Goal: Task Accomplishment & Management: Manage account settings

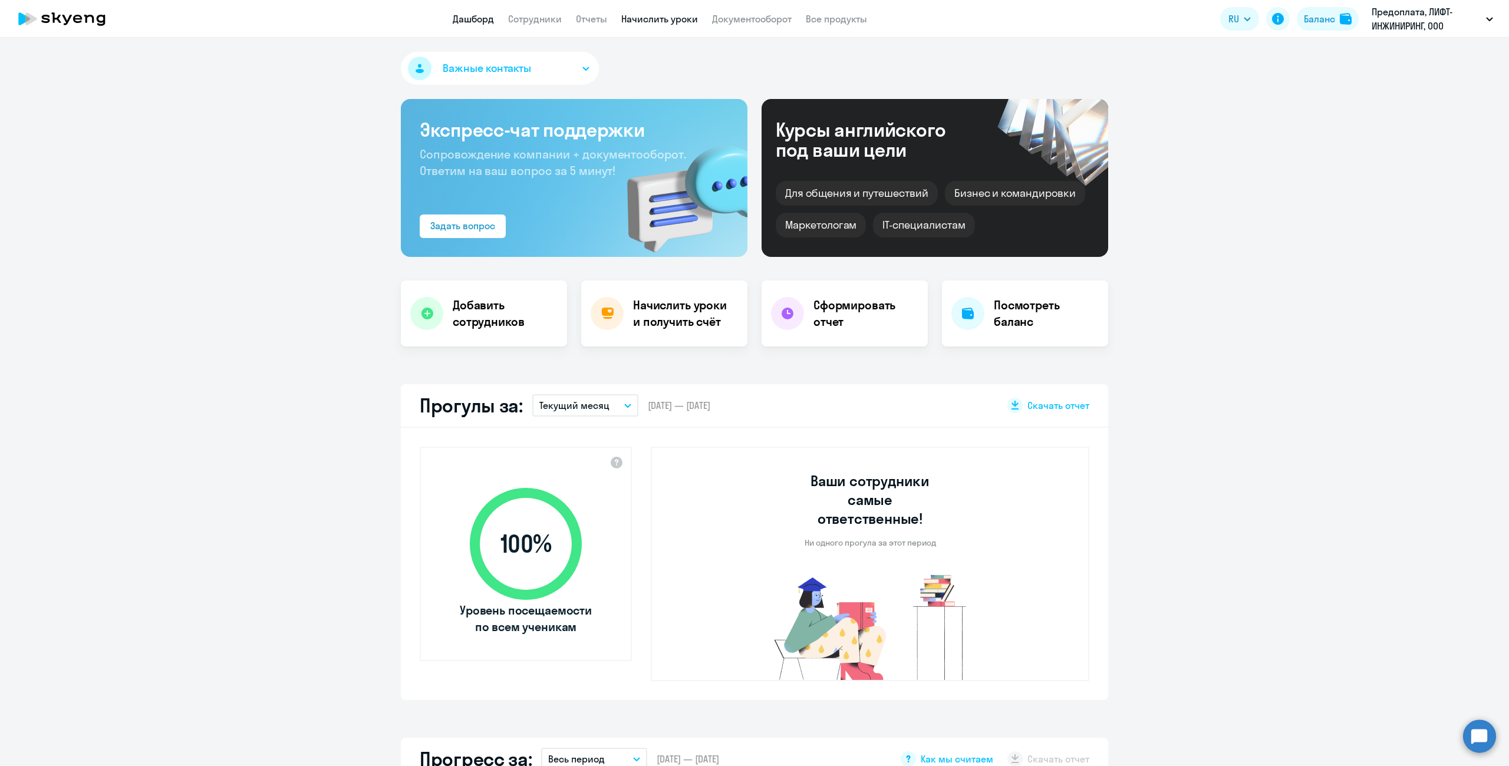
click at [664, 21] on link "Начислить уроки" at bounding box center [659, 19] width 77 height 12
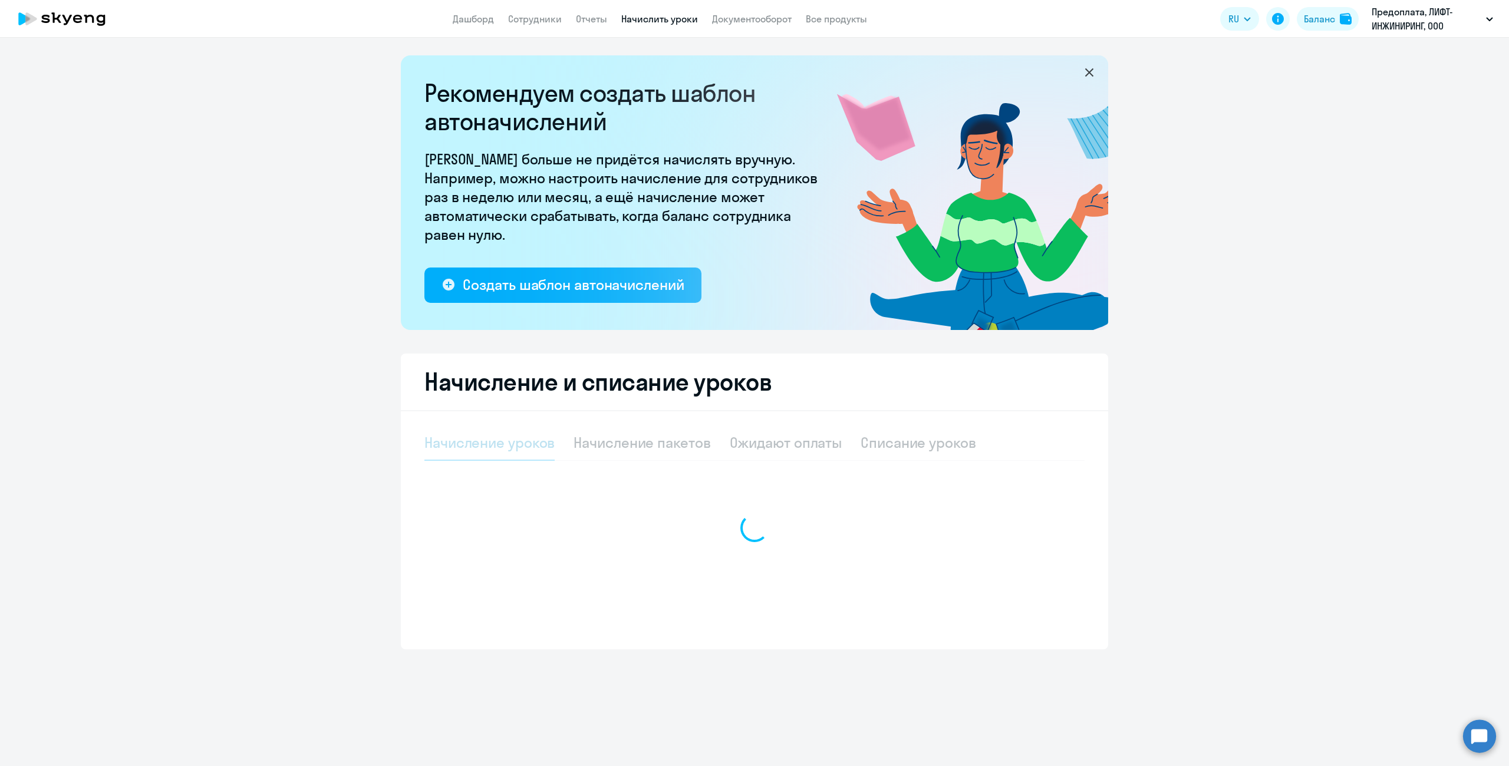
select select "10"
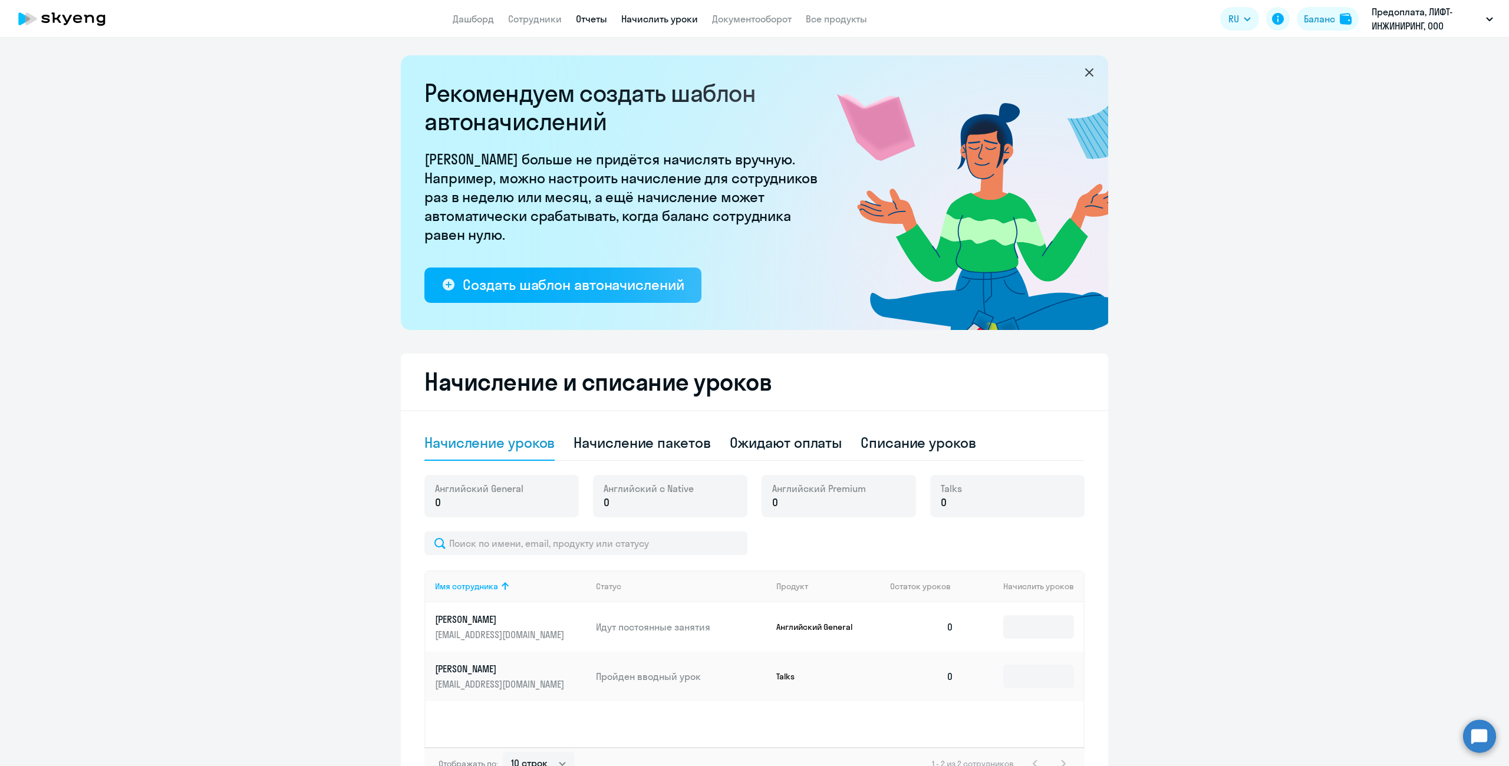
click at [580, 22] on link "Отчеты" at bounding box center [591, 19] width 31 height 12
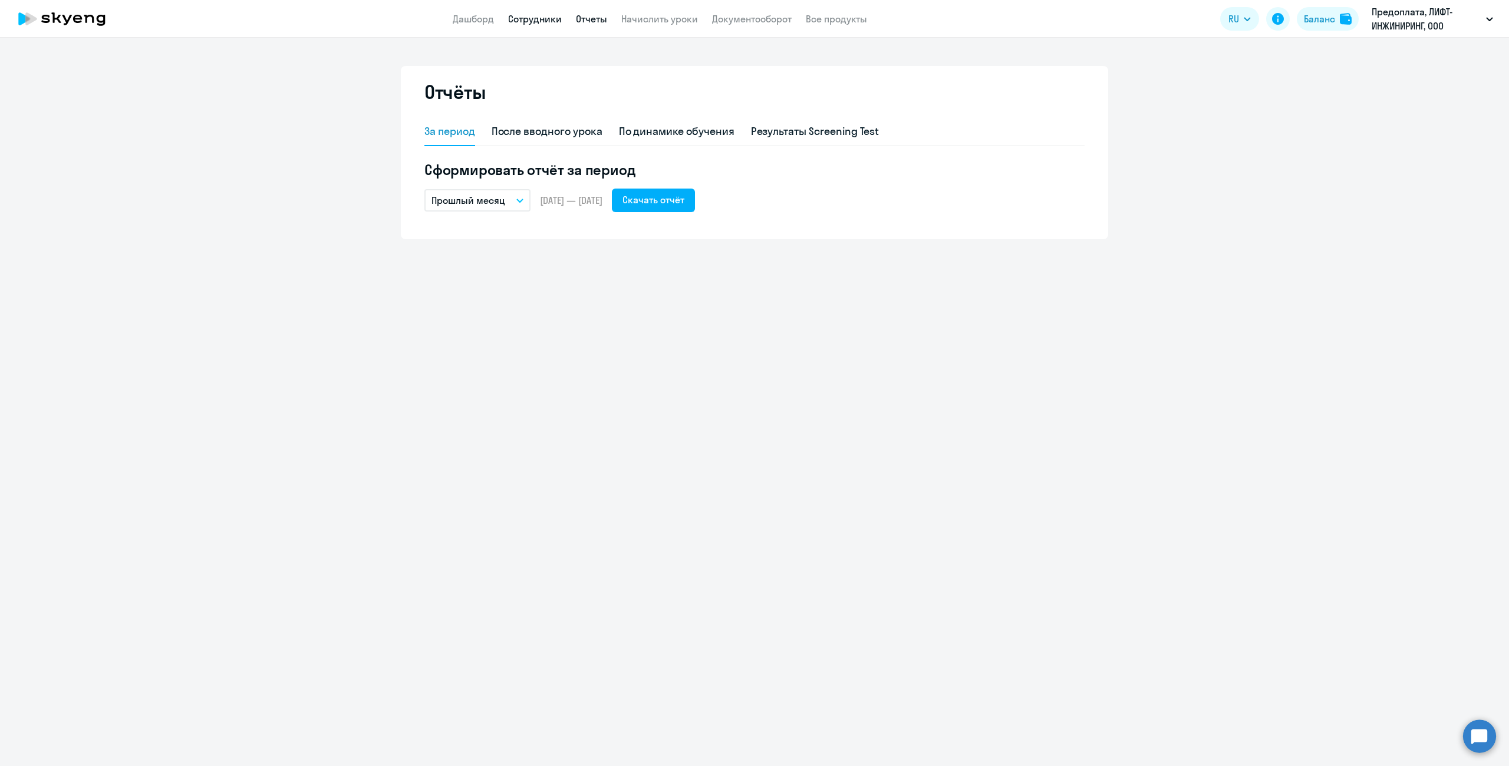
click at [529, 21] on link "Сотрудники" at bounding box center [535, 19] width 54 height 12
select select "30"
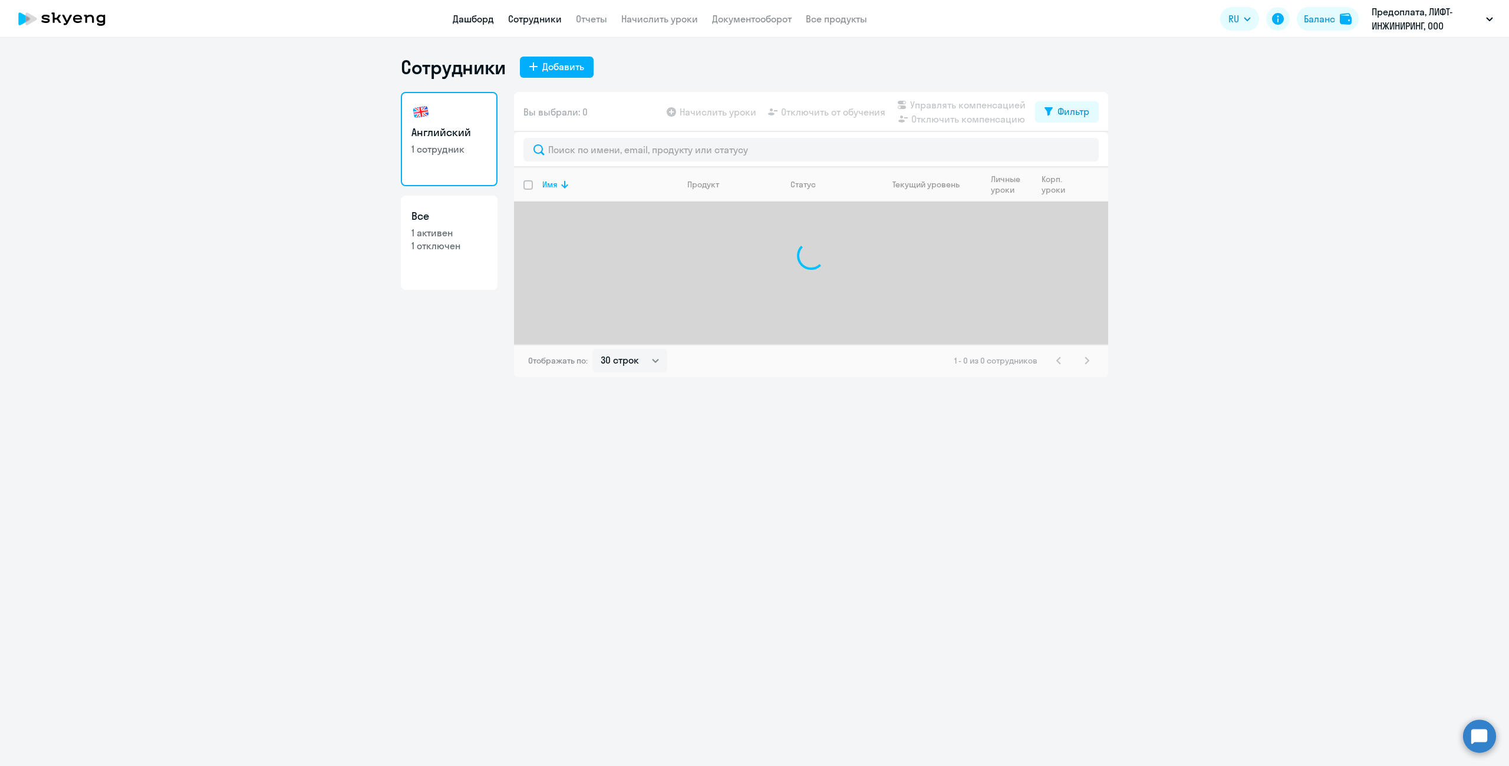
click at [453, 23] on link "Дашборд" at bounding box center [473, 19] width 41 height 12
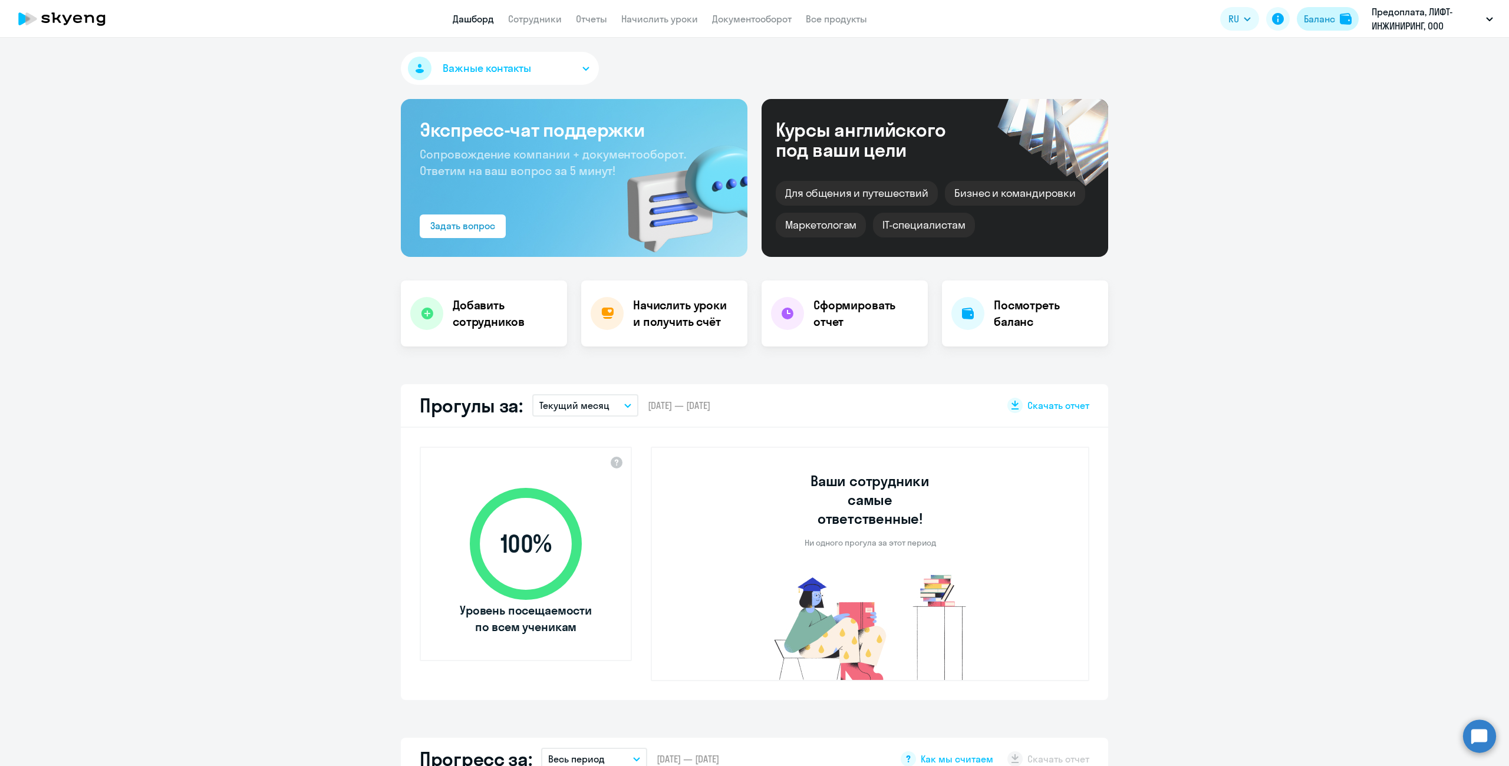
click at [1311, 17] on div "Баланс" at bounding box center [1319, 19] width 31 height 14
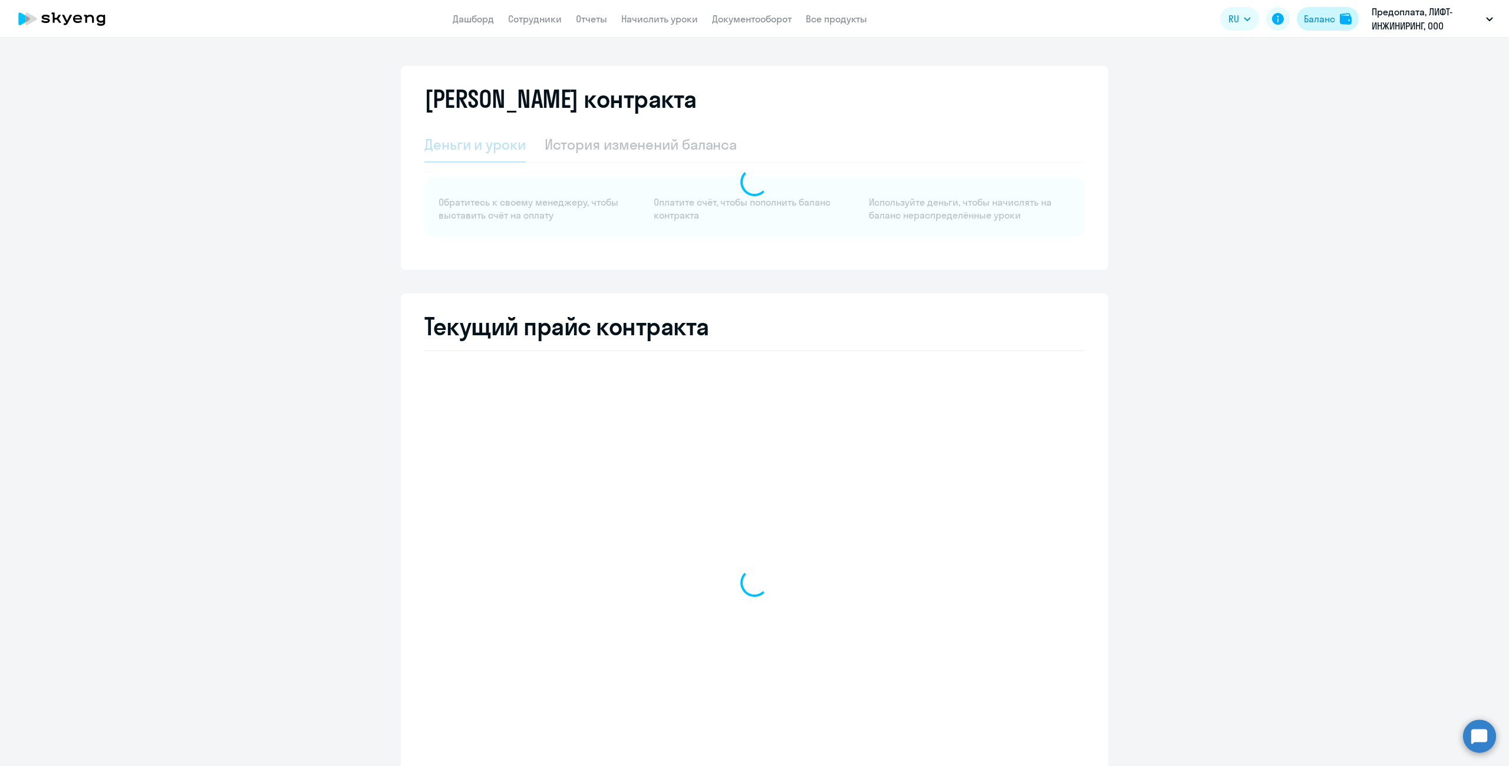
select select "english_adult_not_native_speaker"
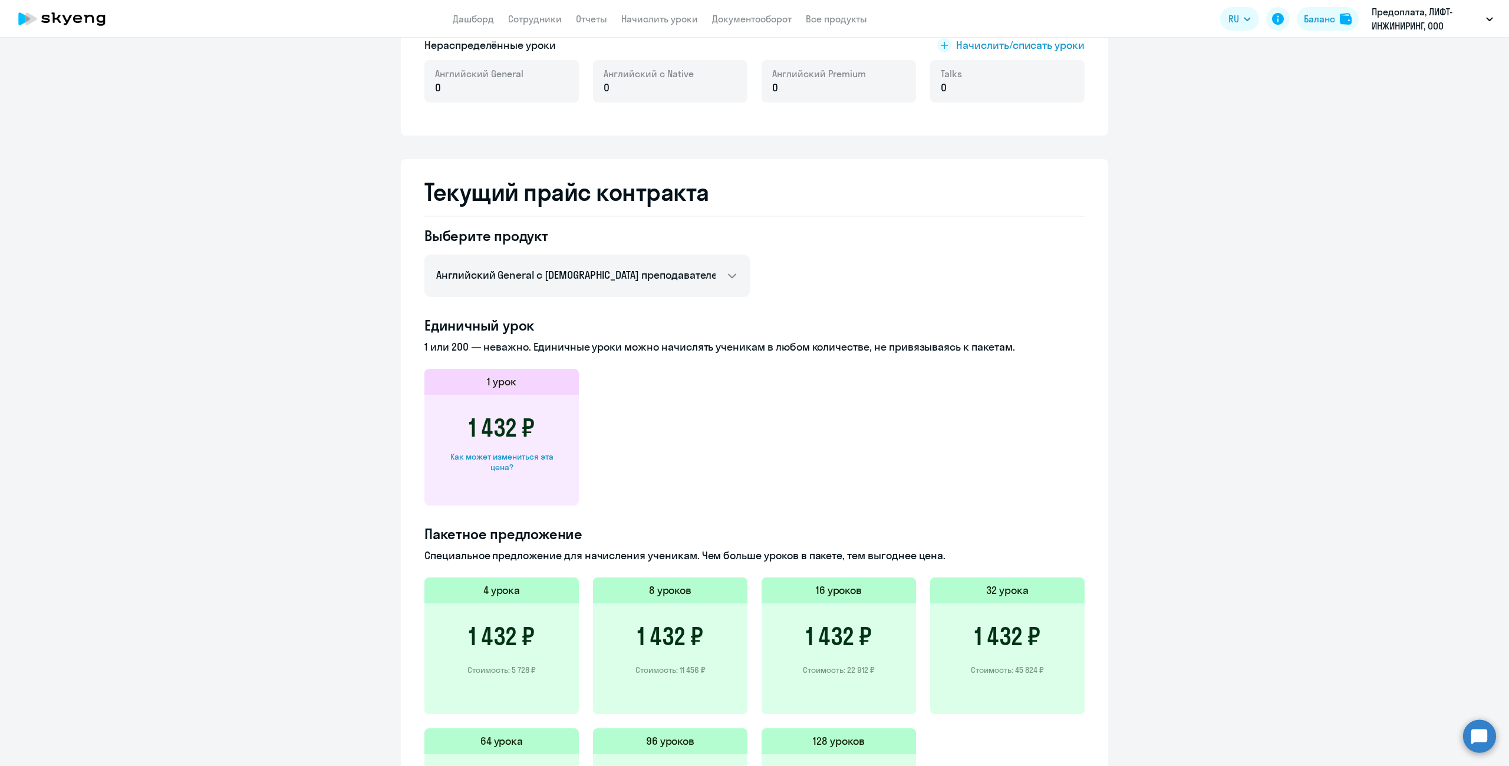
scroll to position [354, 0]
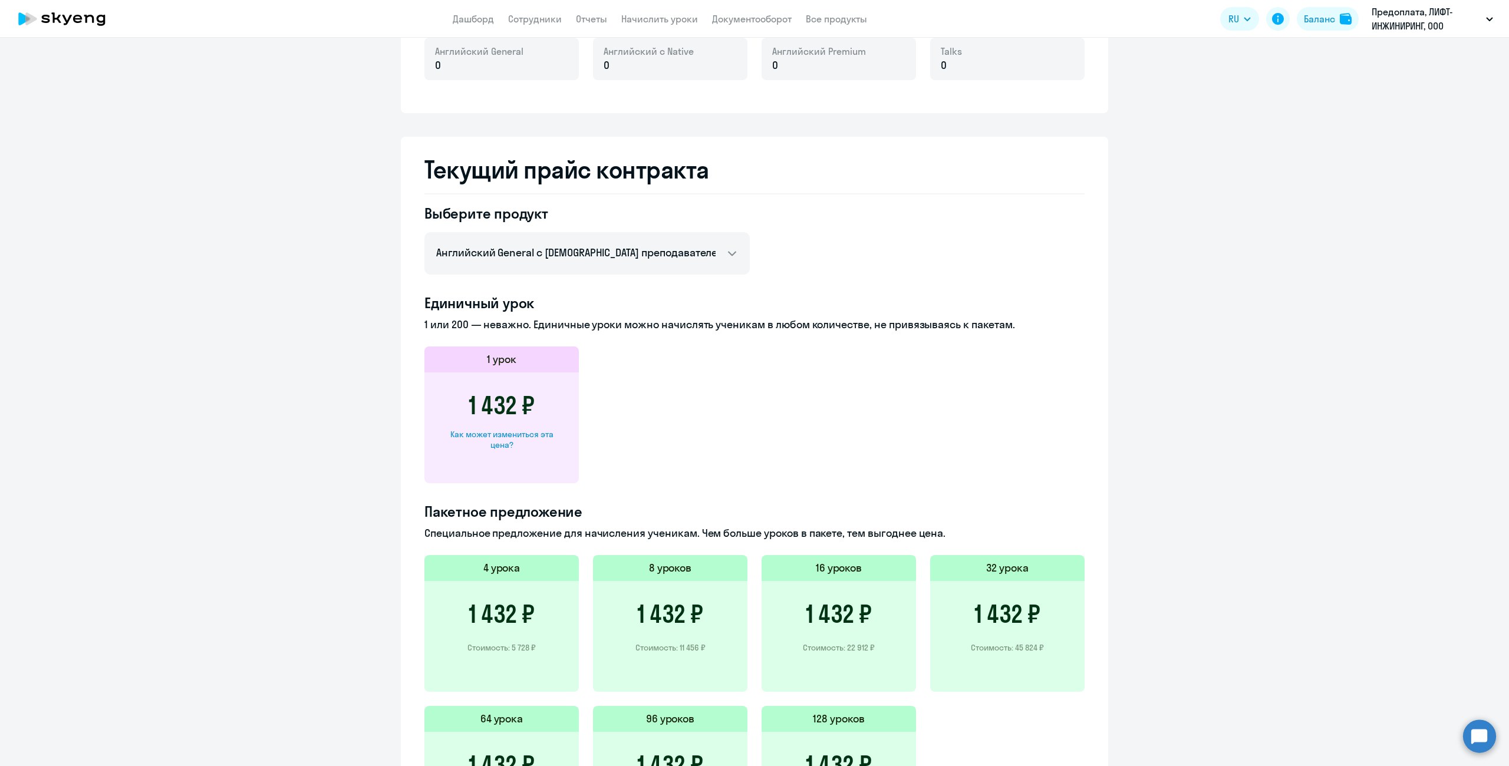
click at [839, 626] on h3 "1 432 ₽" at bounding box center [839, 614] width 66 height 28
click at [833, 565] on h5 "16 уроков" at bounding box center [839, 567] width 47 height 15
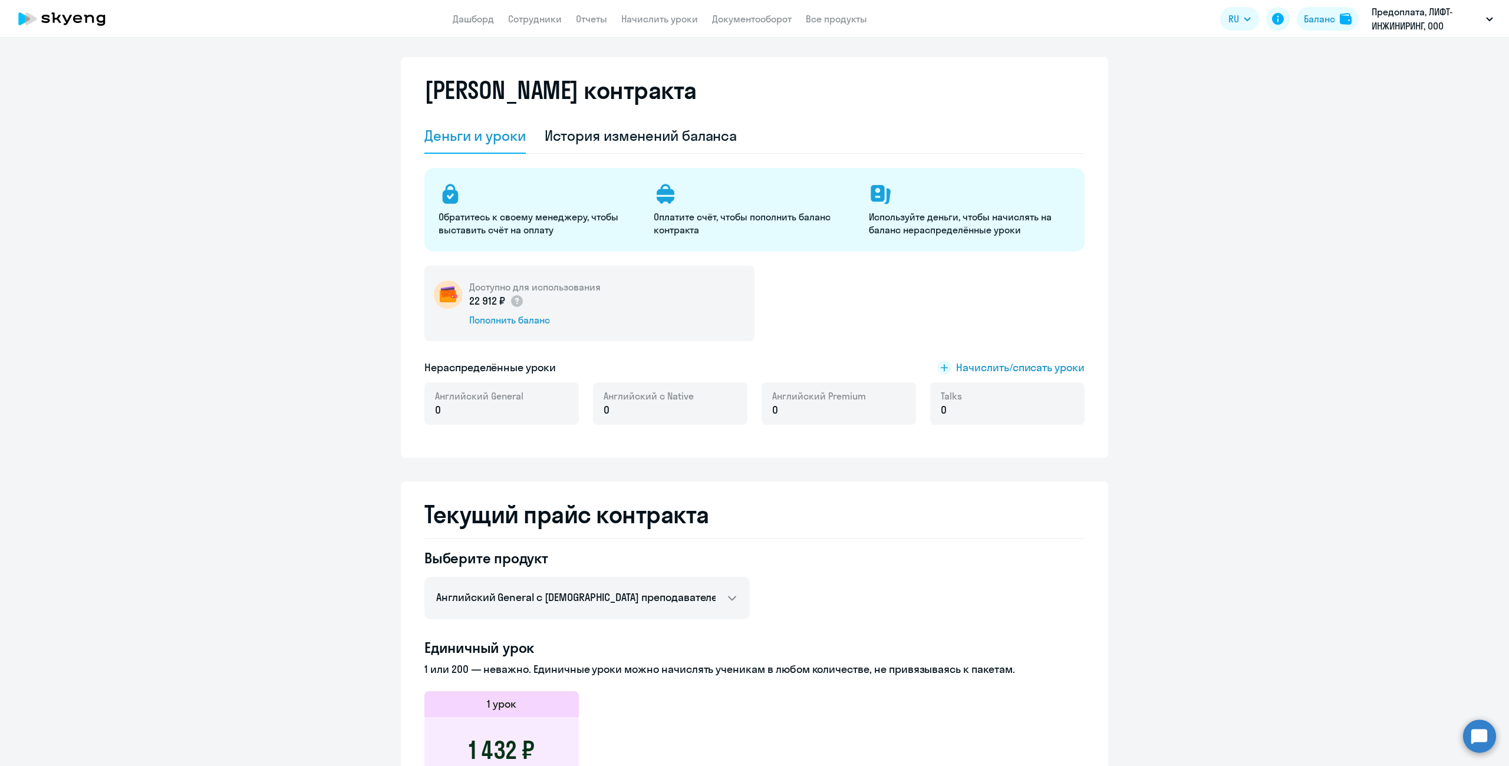
scroll to position [0, 0]
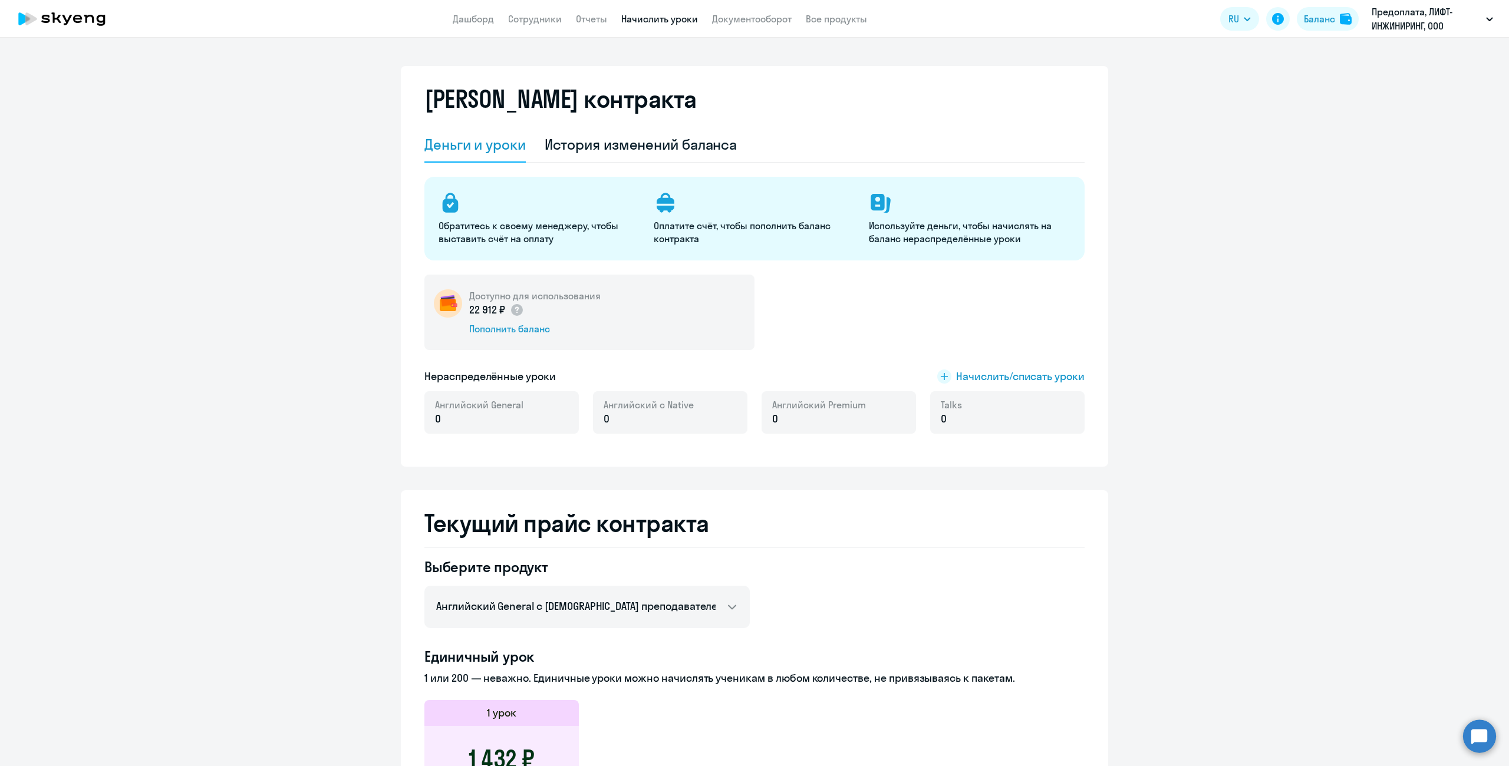
click at [657, 22] on link "Начислить уроки" at bounding box center [659, 19] width 77 height 12
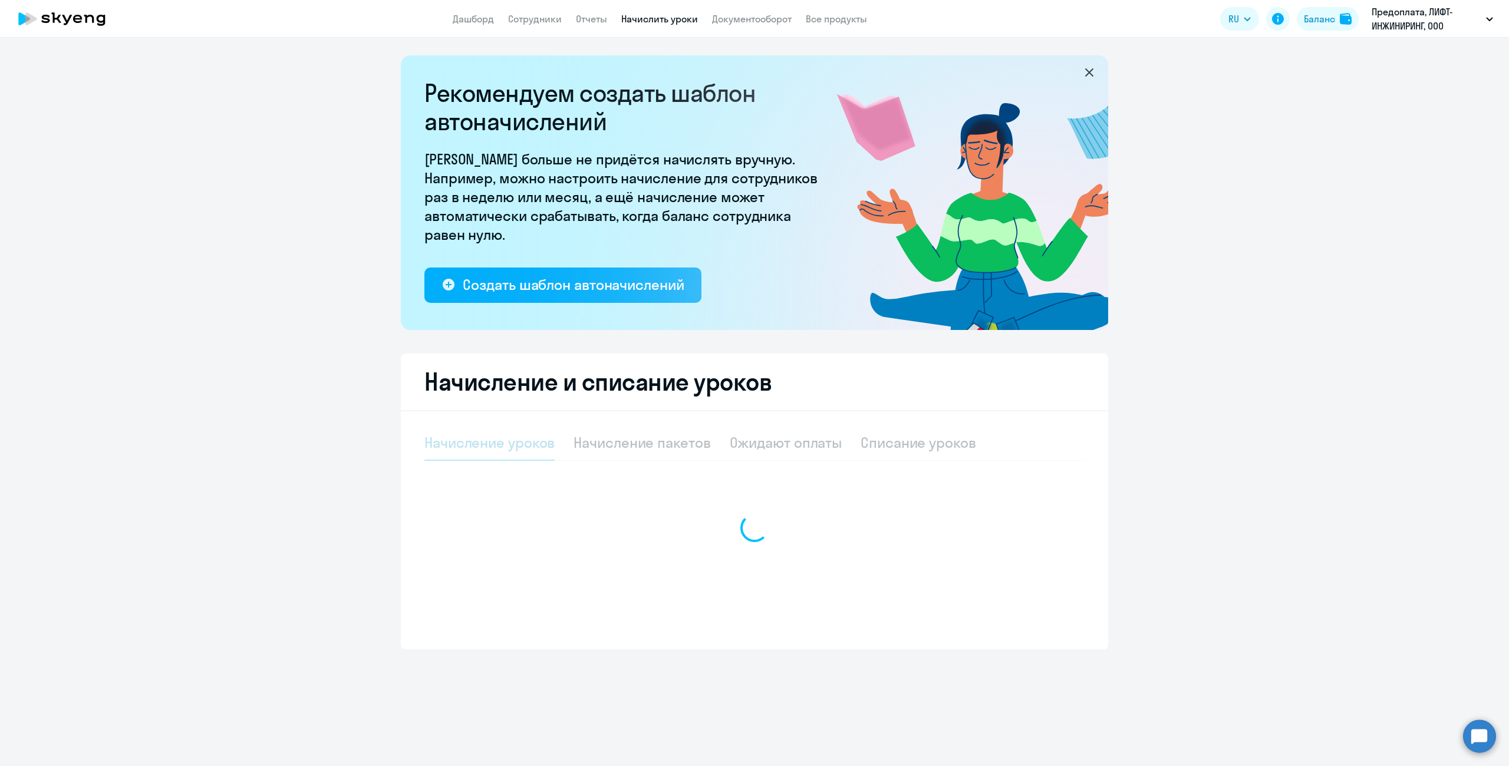
select select "10"
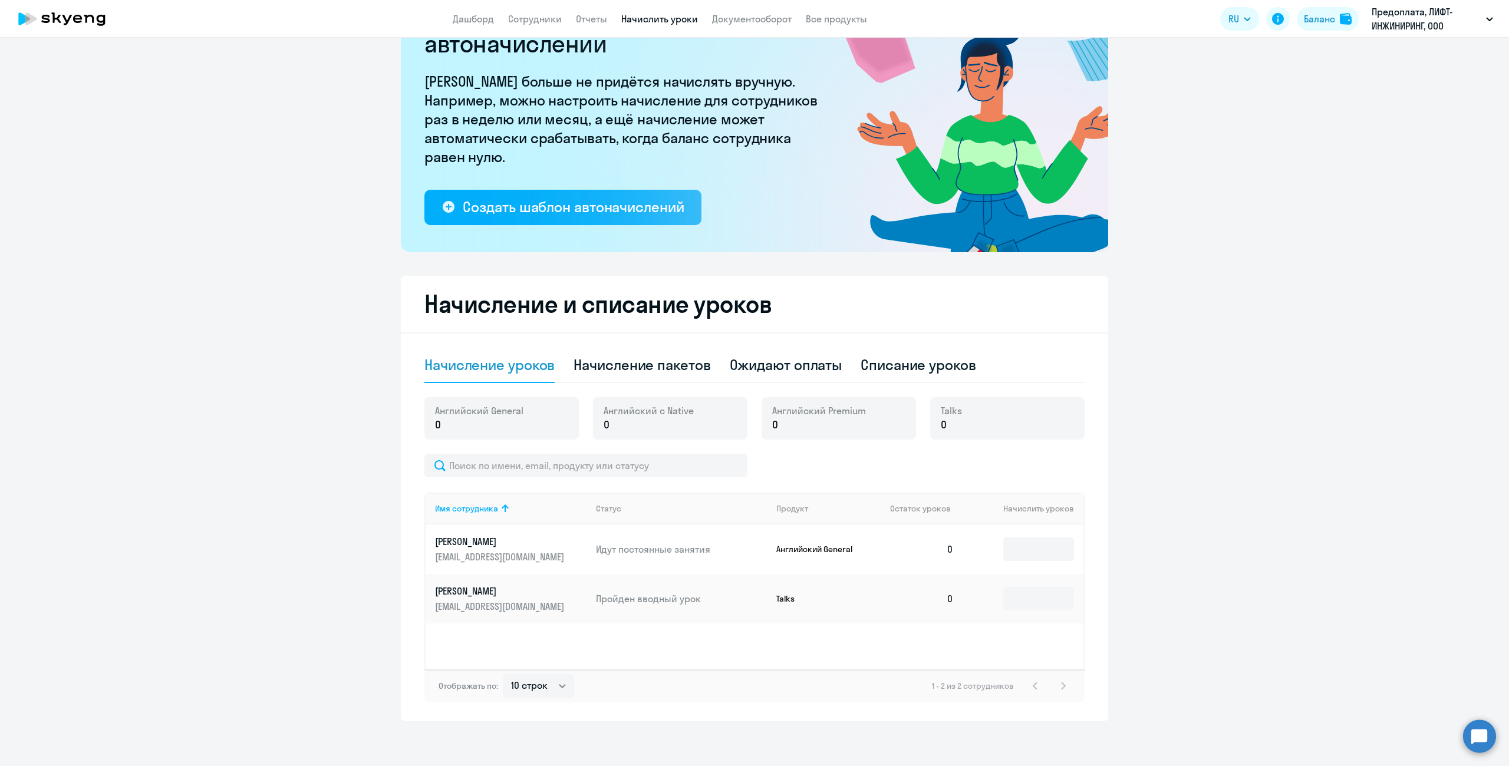
scroll to position [80, 0]
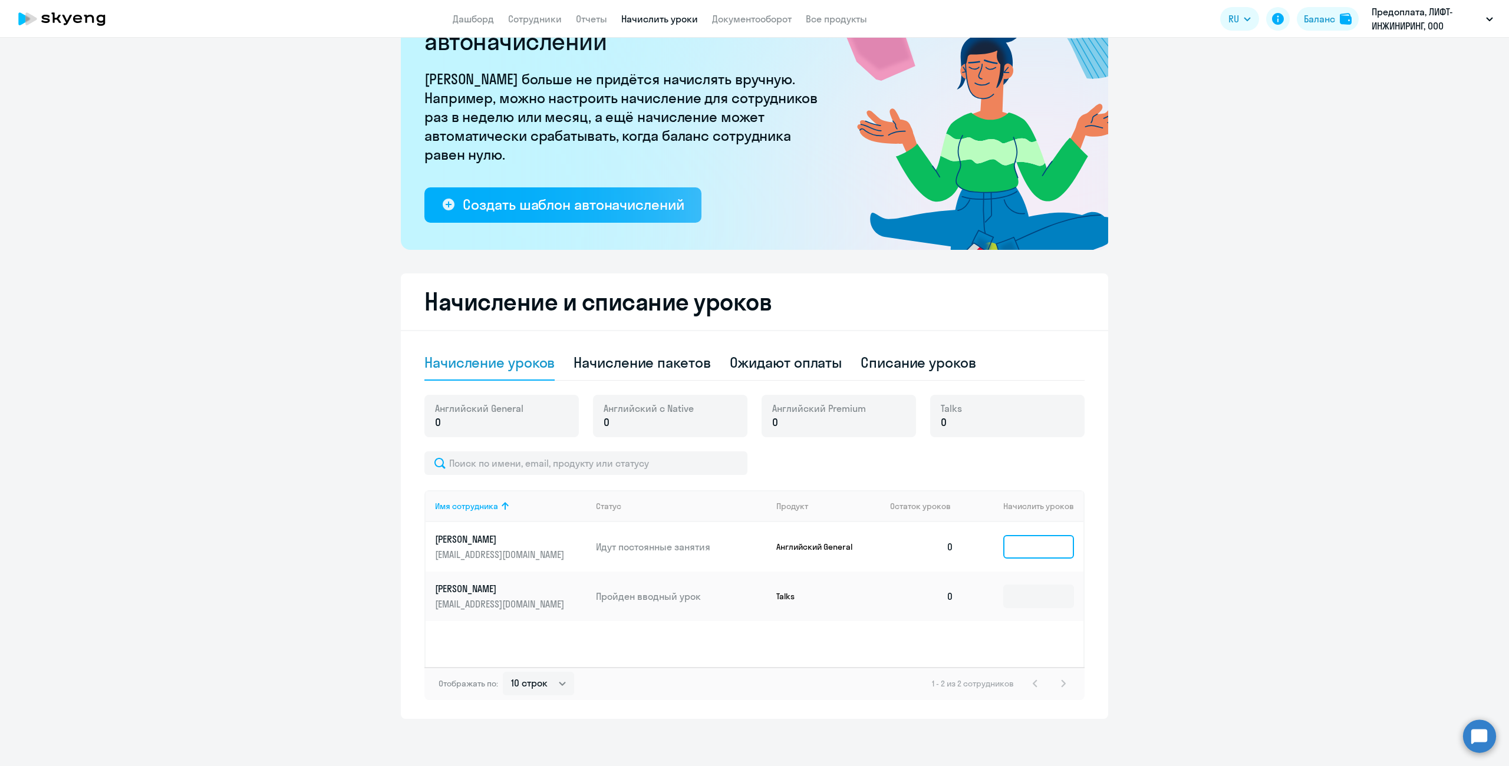
click at [1036, 539] on input at bounding box center [1038, 547] width 71 height 24
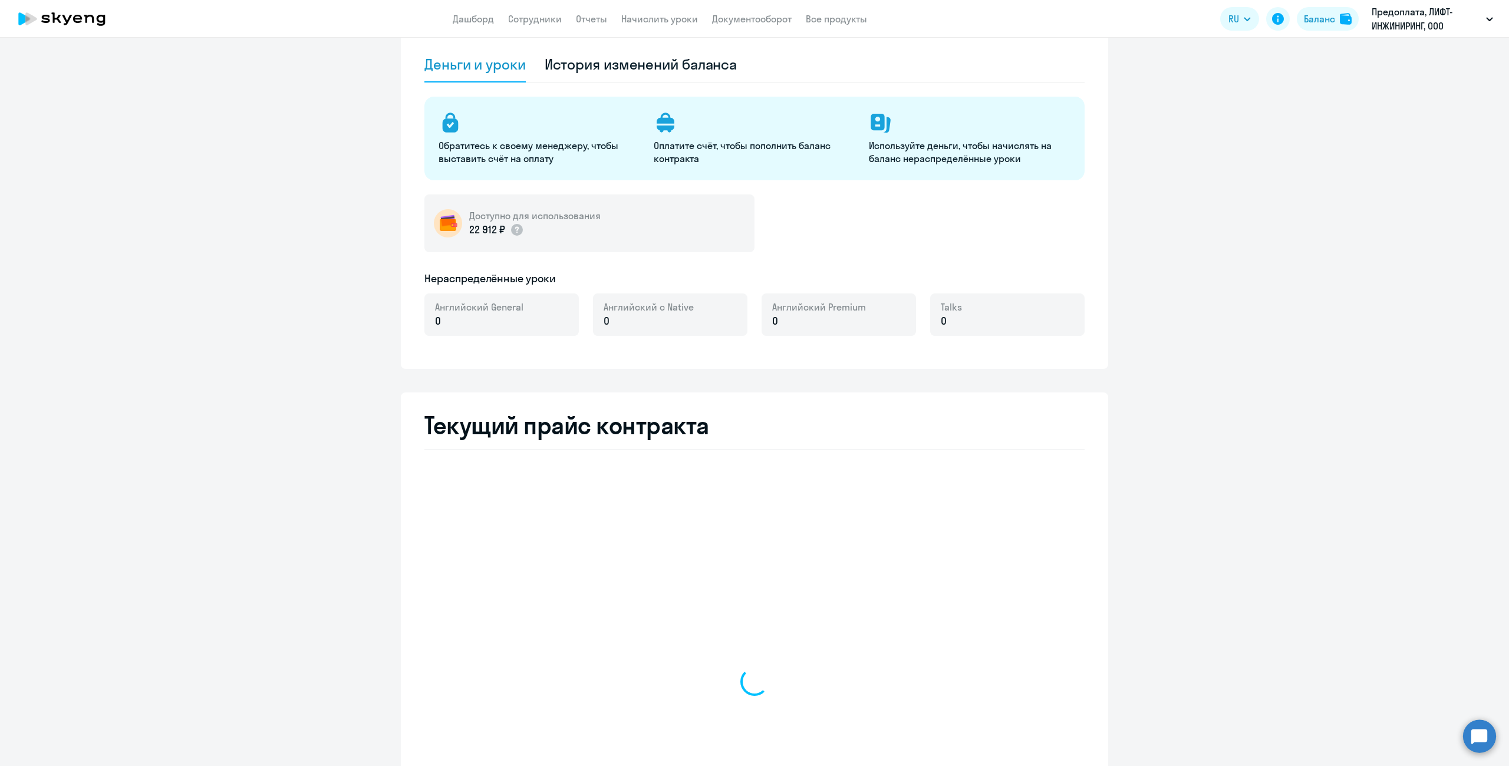
select select "english_adult_not_native_speaker"
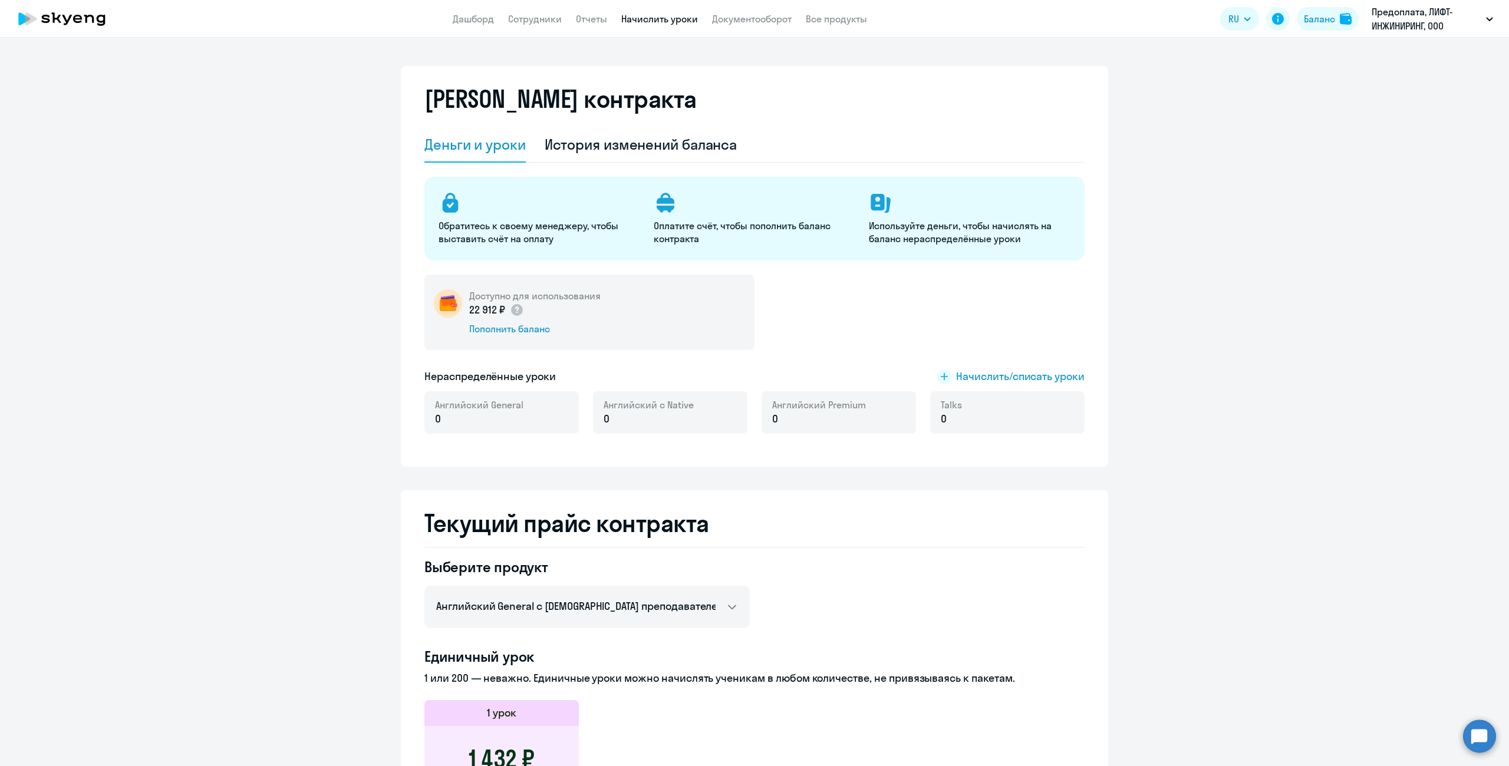
click at [663, 17] on link "Начислить уроки" at bounding box center [659, 19] width 77 height 12
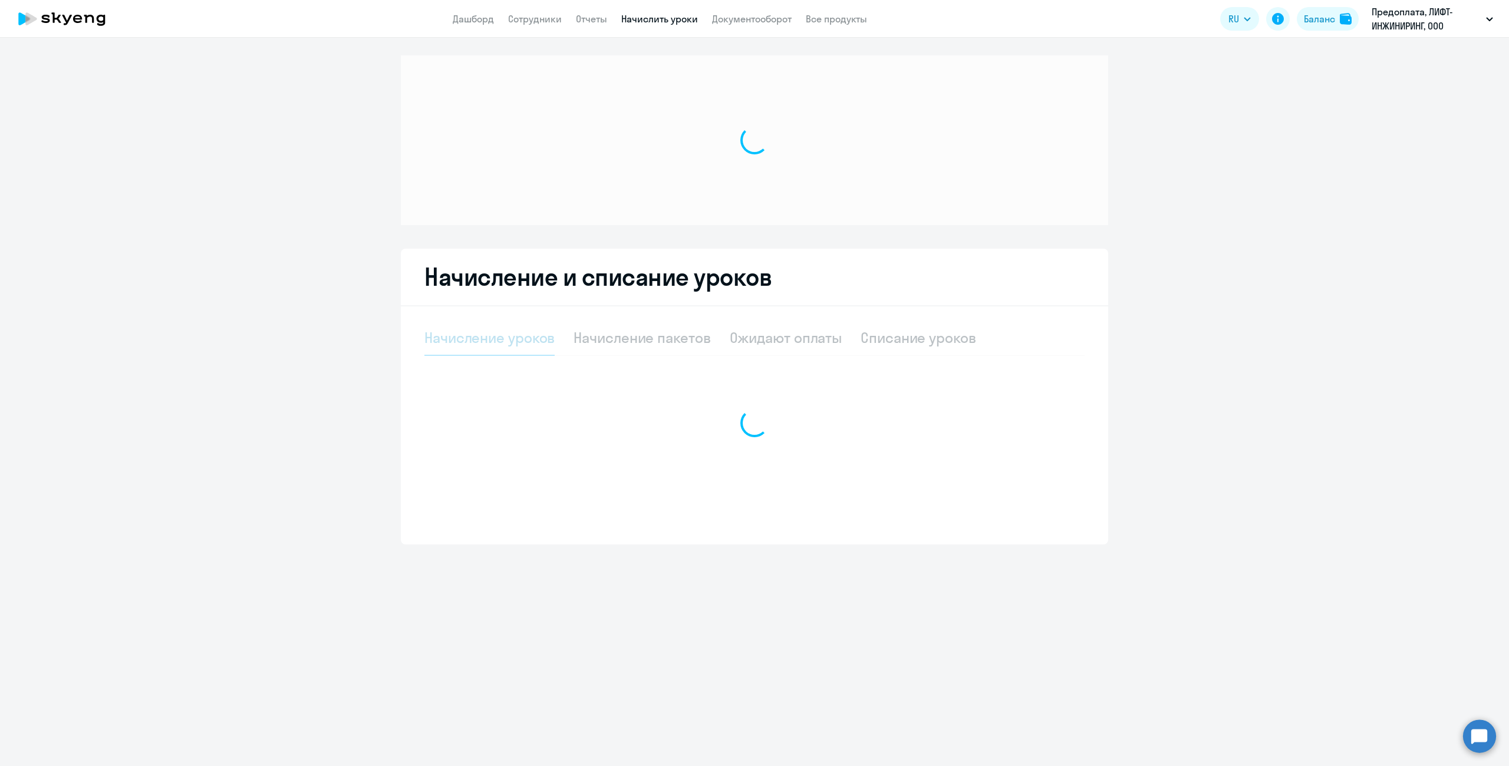
select select "10"
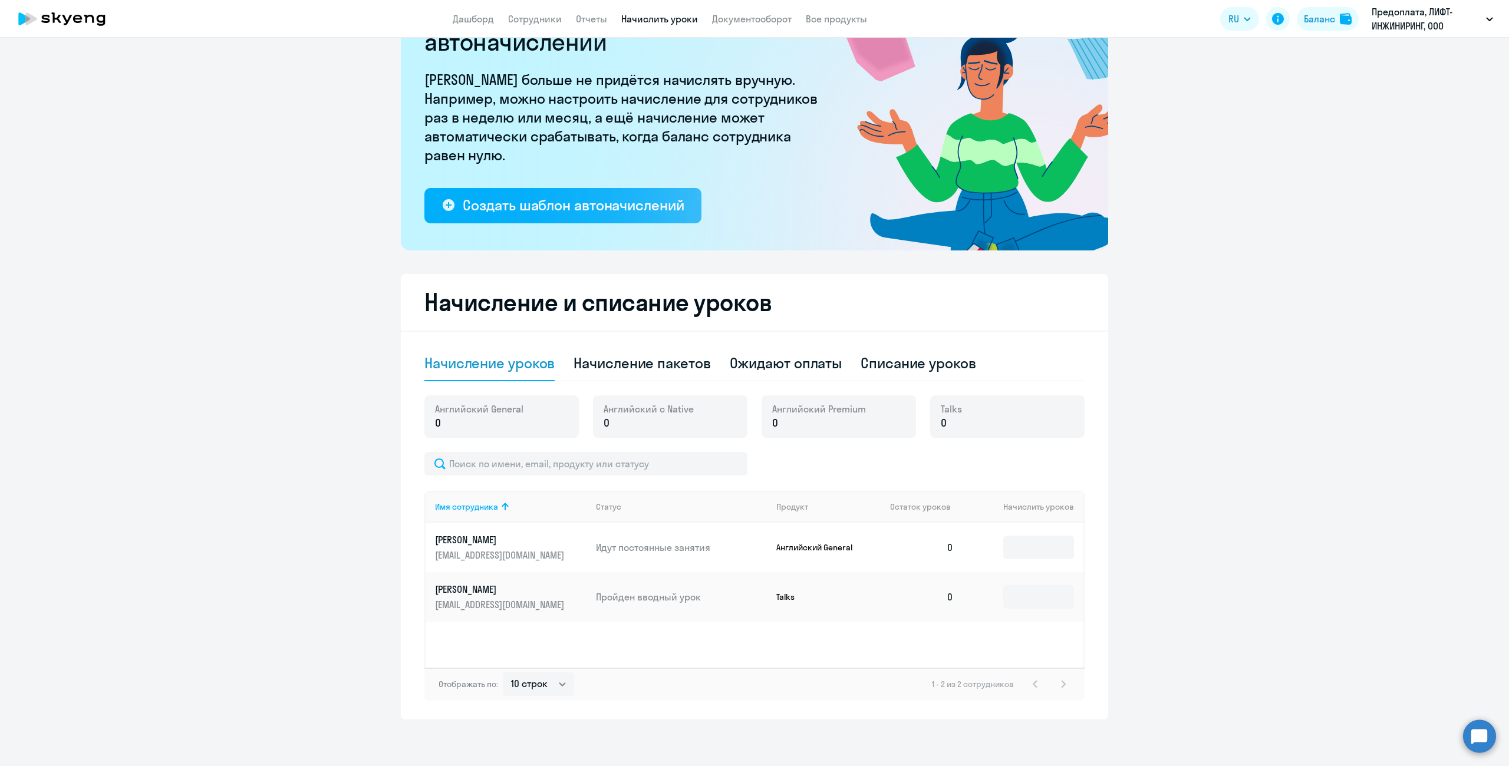
scroll to position [80, 0]
click at [1028, 549] on input at bounding box center [1038, 547] width 71 height 24
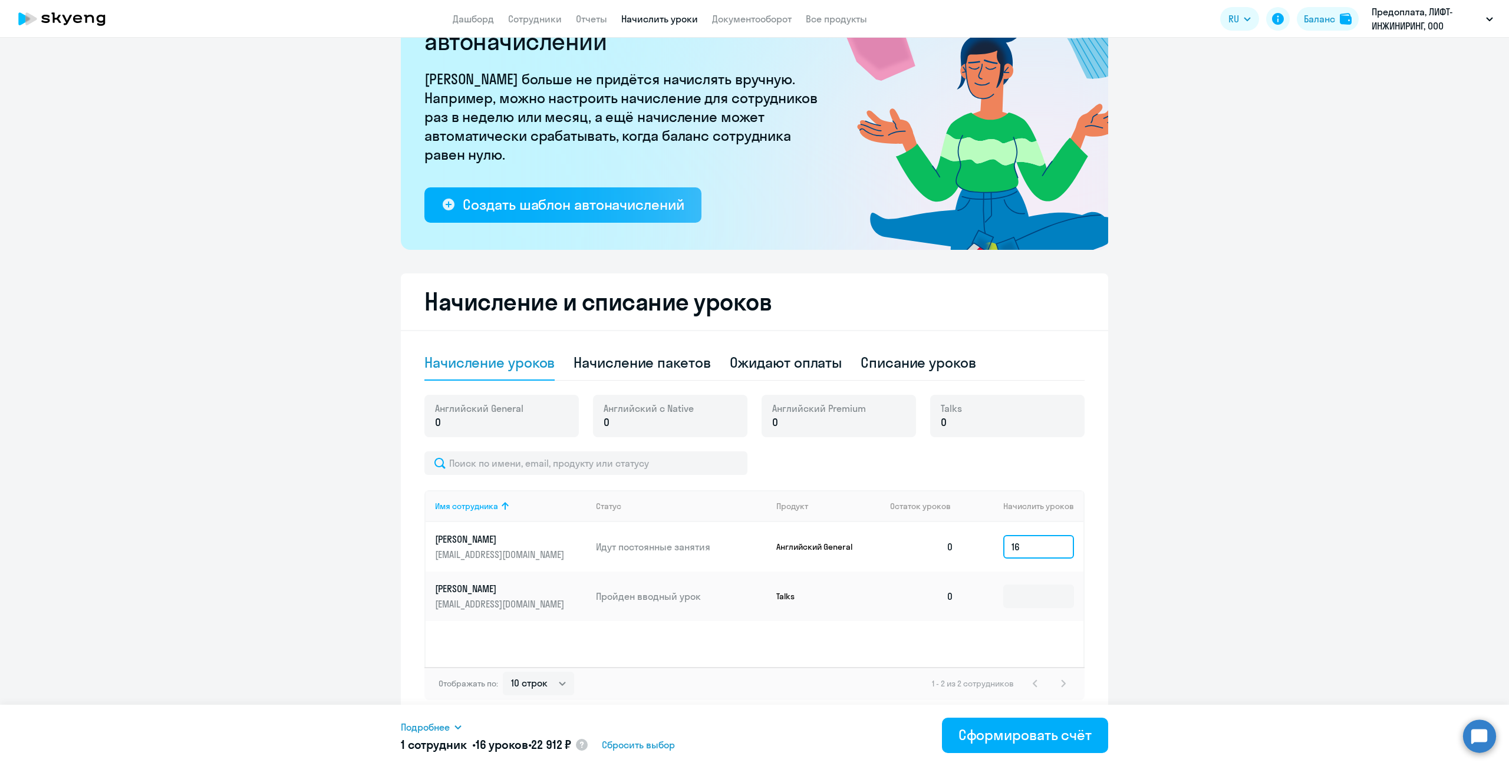
type input "16"
click at [813, 715] on div "Подробнее Имя сотрудника Продукт Начислить уроков [PERSON_NAME] [DEMOGRAPHIC_DA…" at bounding box center [754, 735] width 707 height 61
click at [653, 367] on div "Начисление пакетов" at bounding box center [641, 362] width 137 height 19
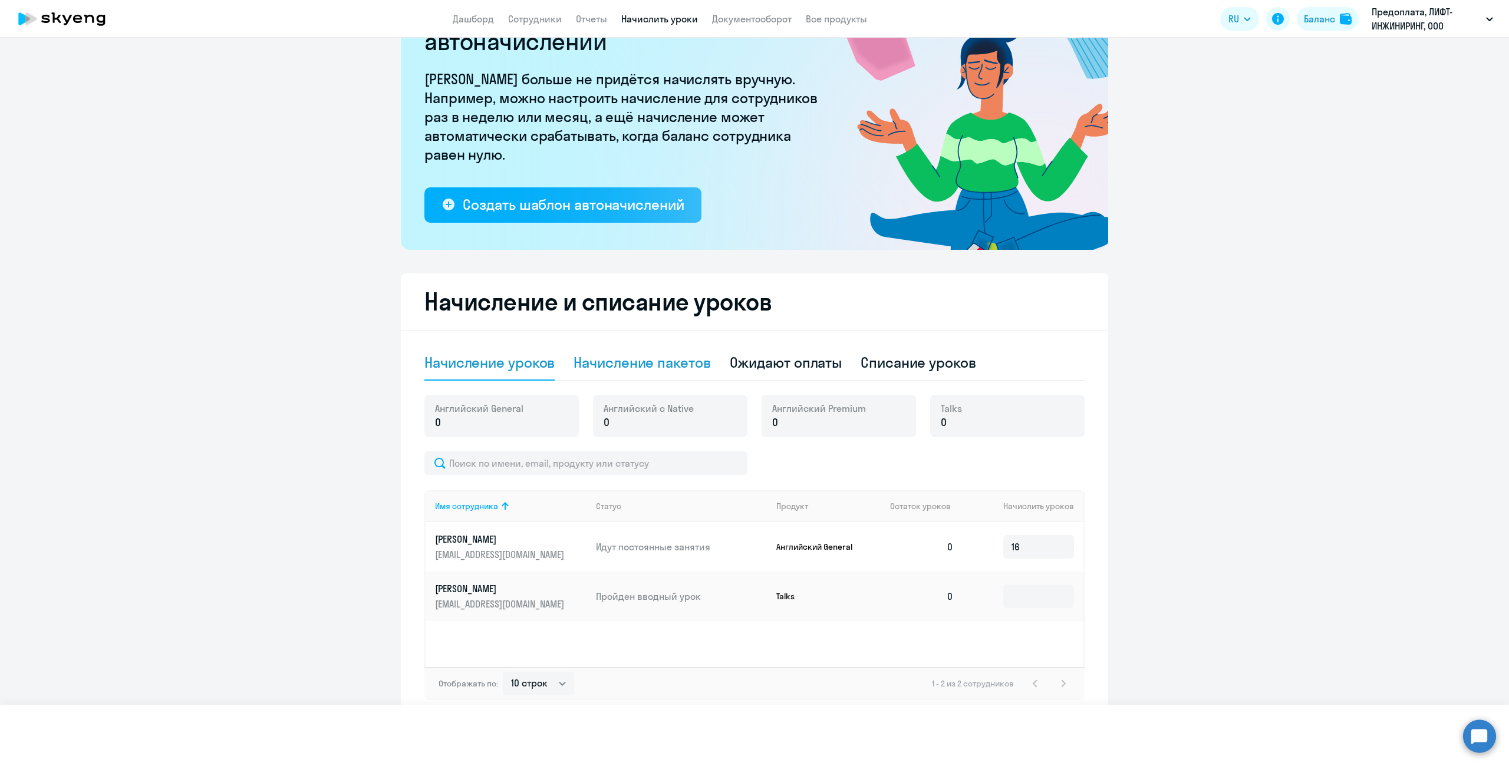
select select "10"
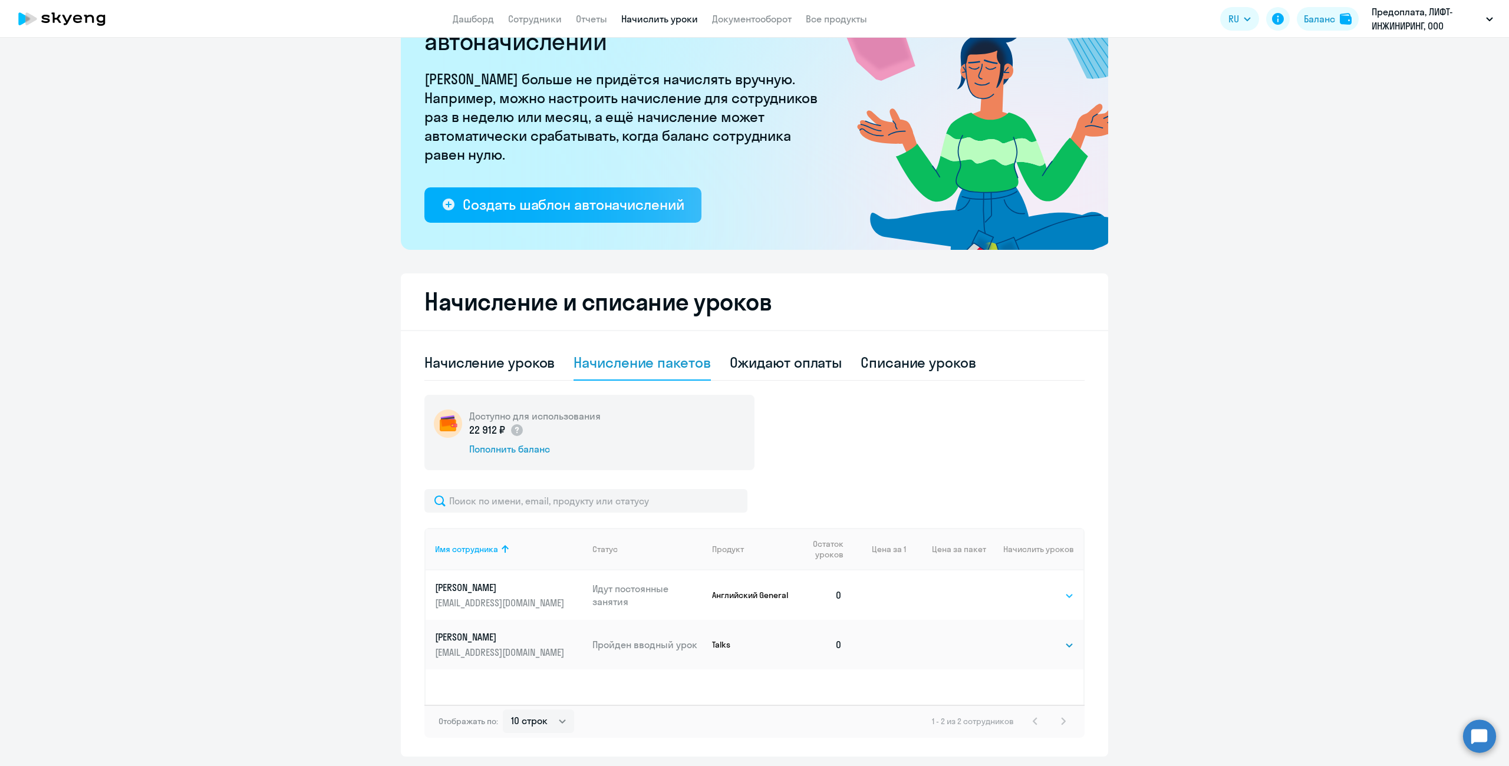
click at [1040, 592] on select "Выбрать 4 8 16 32 64 96 128" at bounding box center [1049, 596] width 48 height 14
select select "16"
click at [1025, 589] on select "Выбрать 4 8 16 32 64 96 128" at bounding box center [1049, 596] width 48 height 14
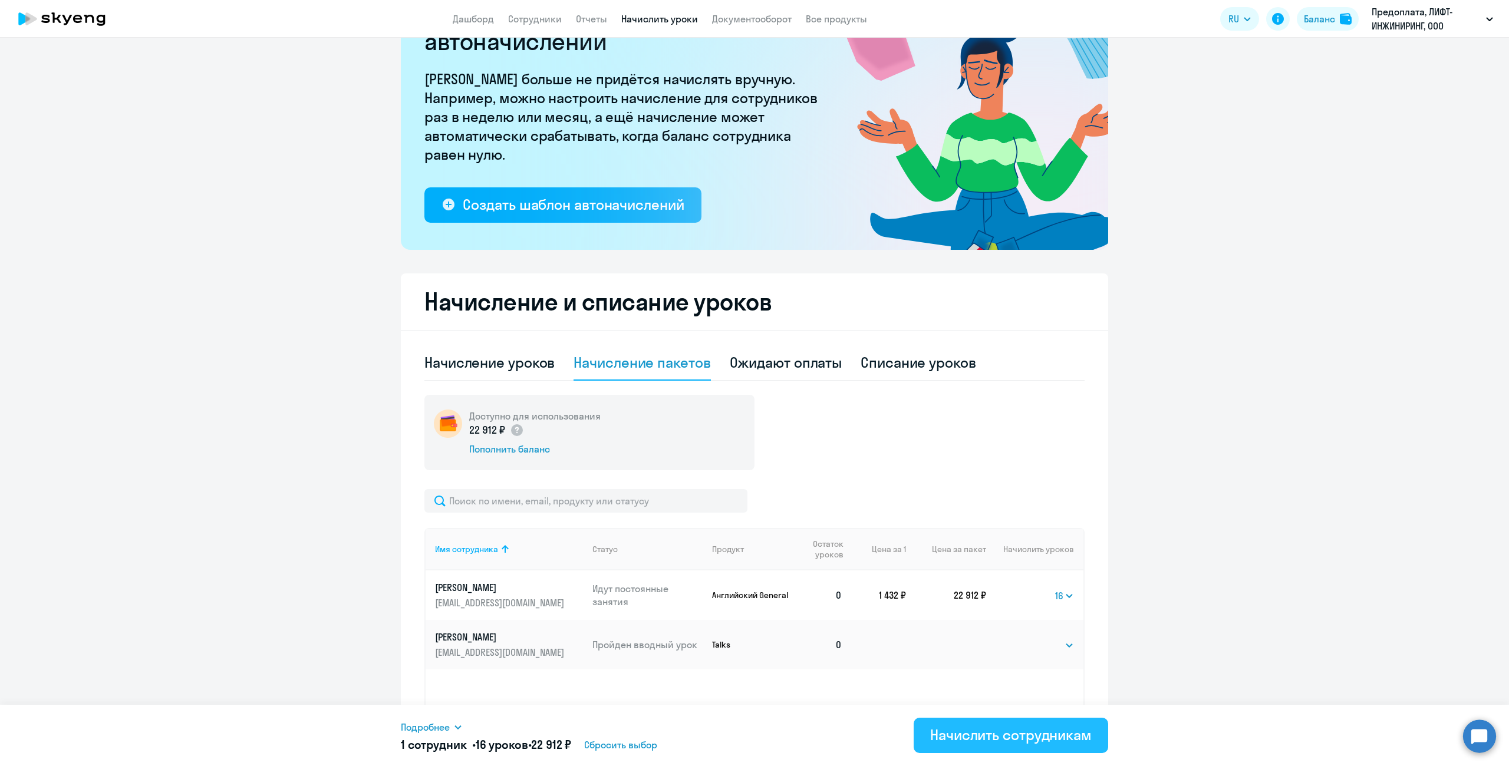
click at [973, 729] on div "Начислить сотрудникам" at bounding box center [1010, 734] width 161 height 19
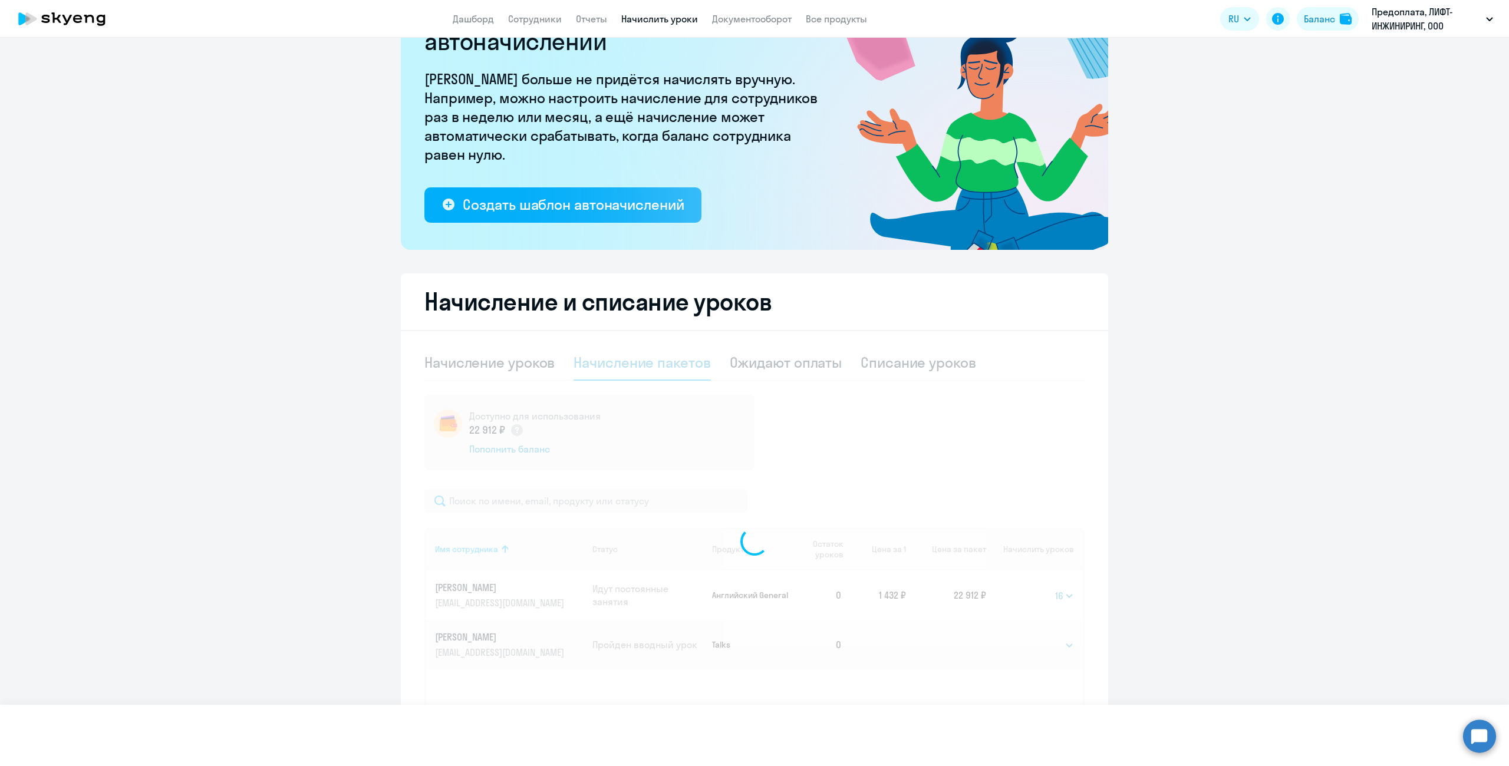
select select
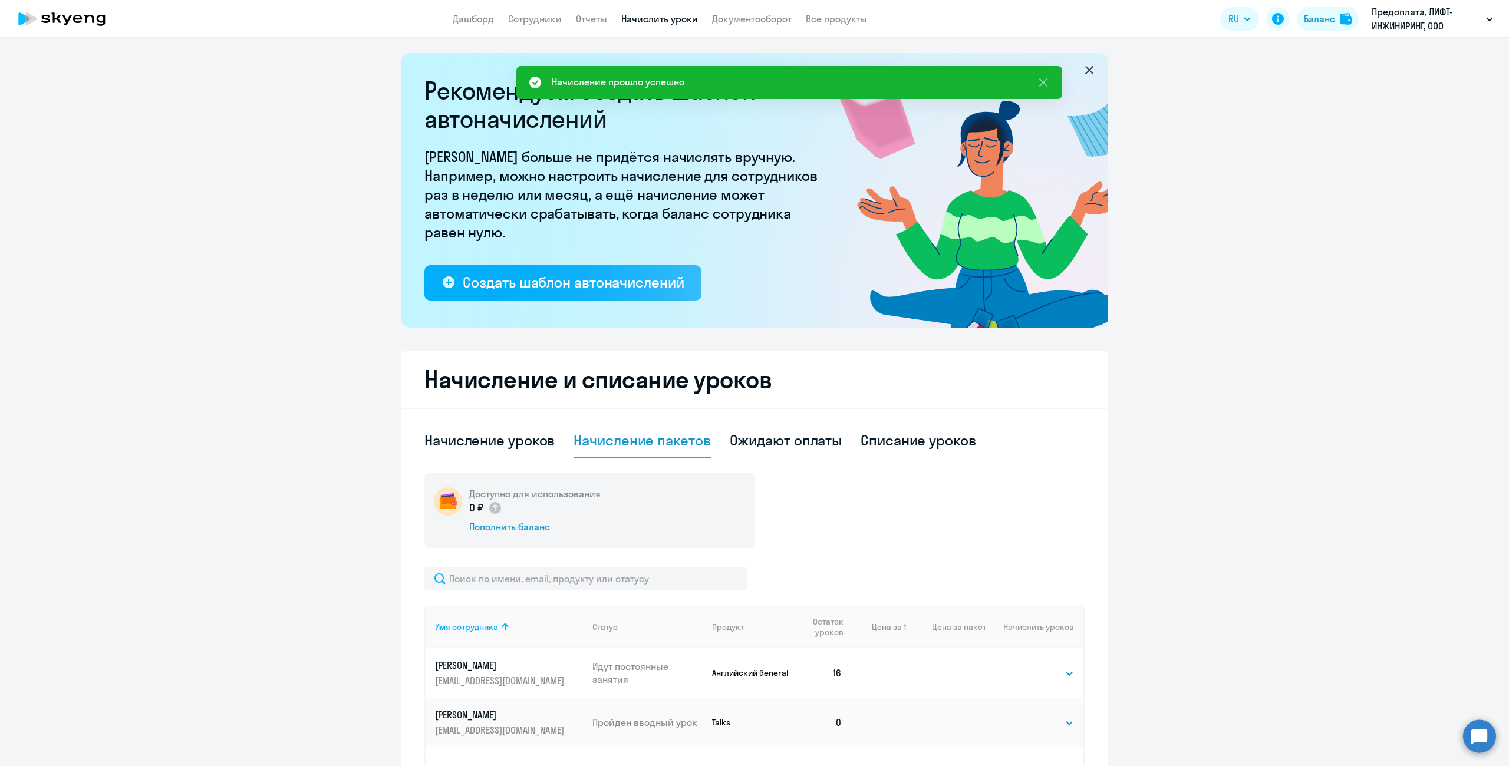
scroll to position [0, 0]
